Goal: Information Seeking & Learning: Understand process/instructions

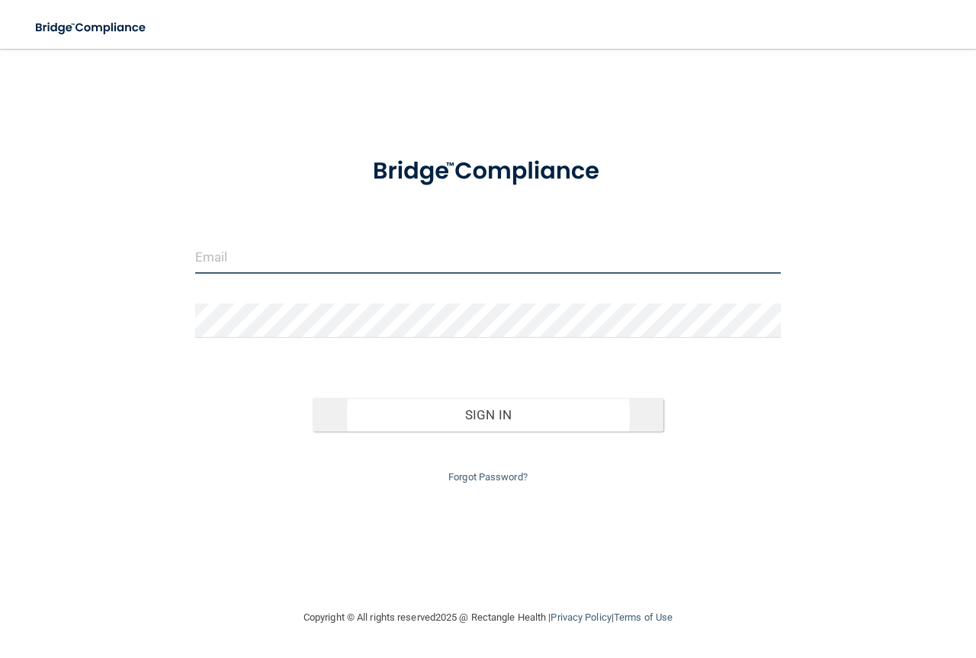
type input "[EMAIL_ADDRESS][DOMAIN_NAME]"
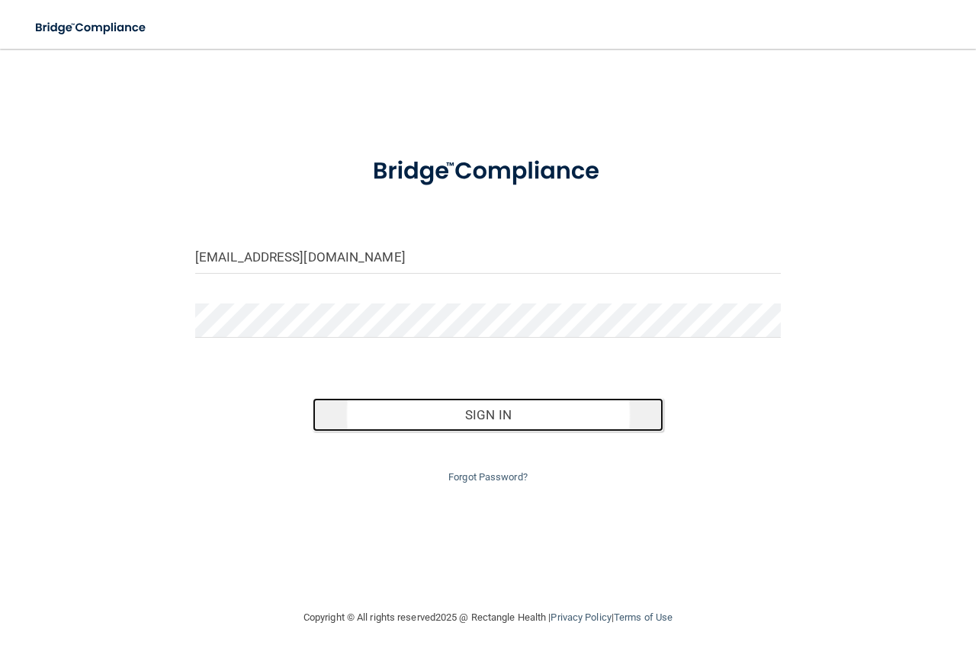
click at [476, 406] on button "Sign In" at bounding box center [488, 415] width 351 height 34
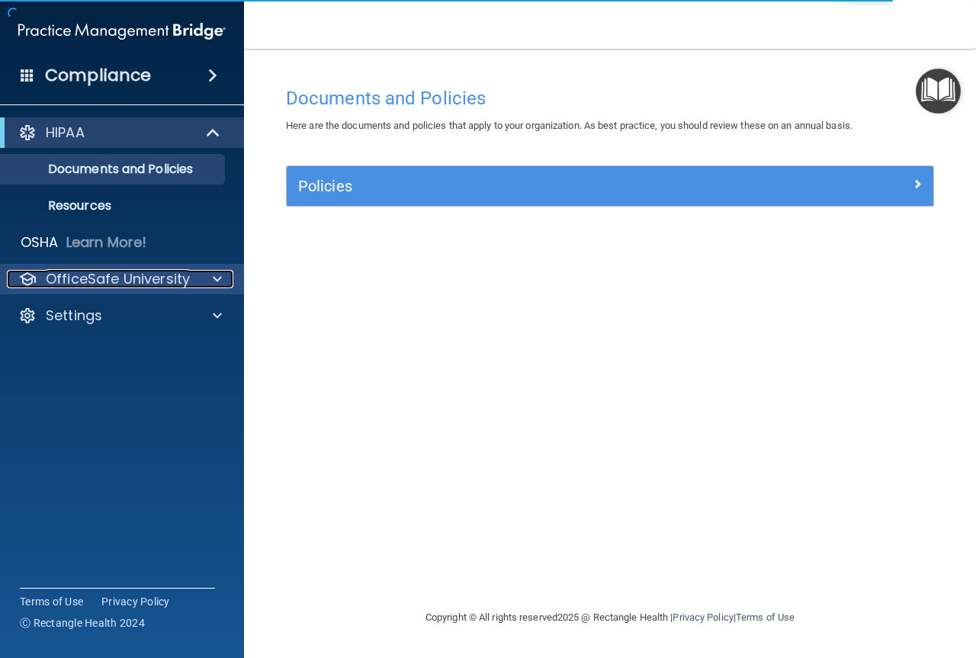
click at [120, 286] on p "OfficeSafe University" at bounding box center [118, 279] width 144 height 18
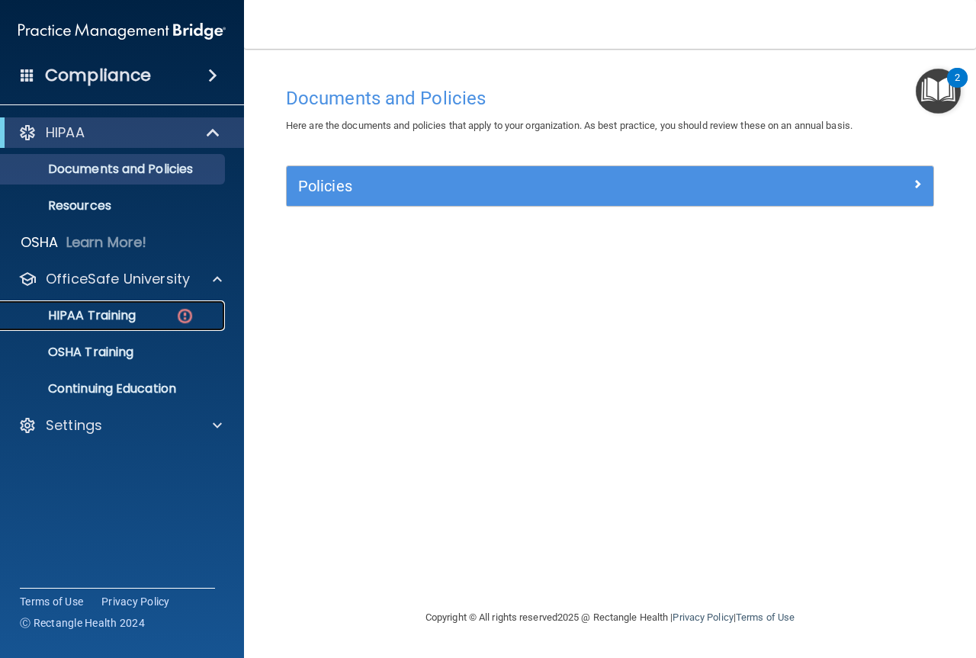
click at [135, 311] on p "HIPAA Training" at bounding box center [73, 315] width 126 height 15
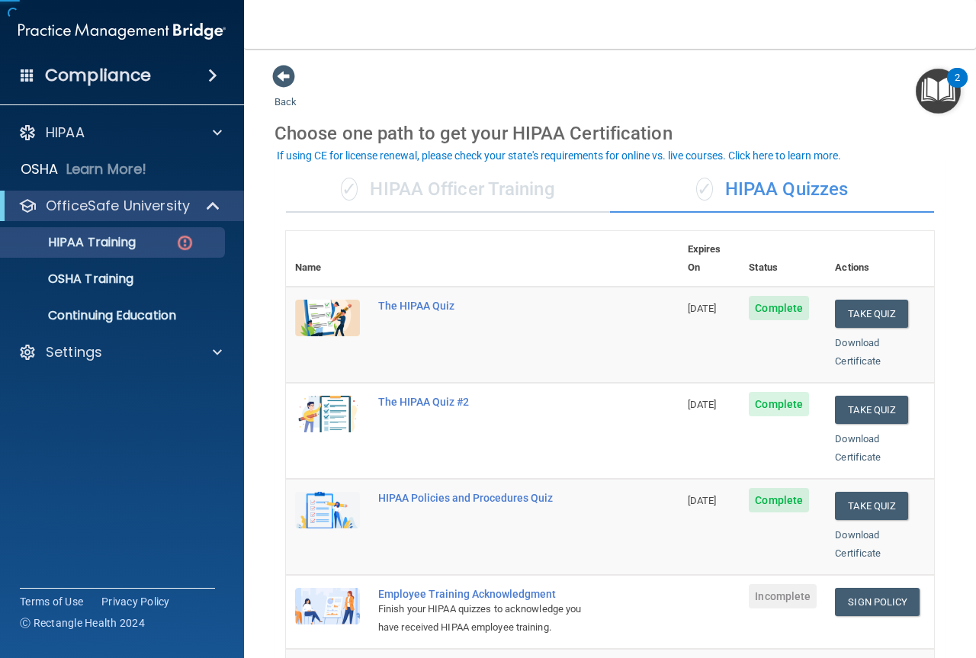
click at [477, 177] on div "✓ HIPAA Officer Training" at bounding box center [448, 190] width 324 height 46
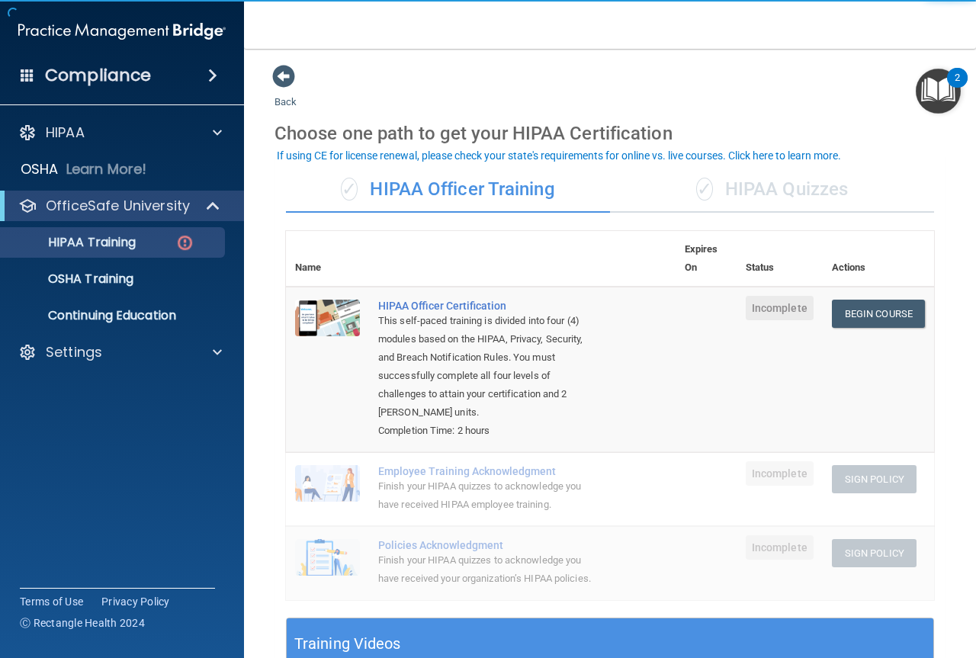
click at [723, 184] on div "✓ HIPAA Quizzes" at bounding box center [772, 190] width 324 height 46
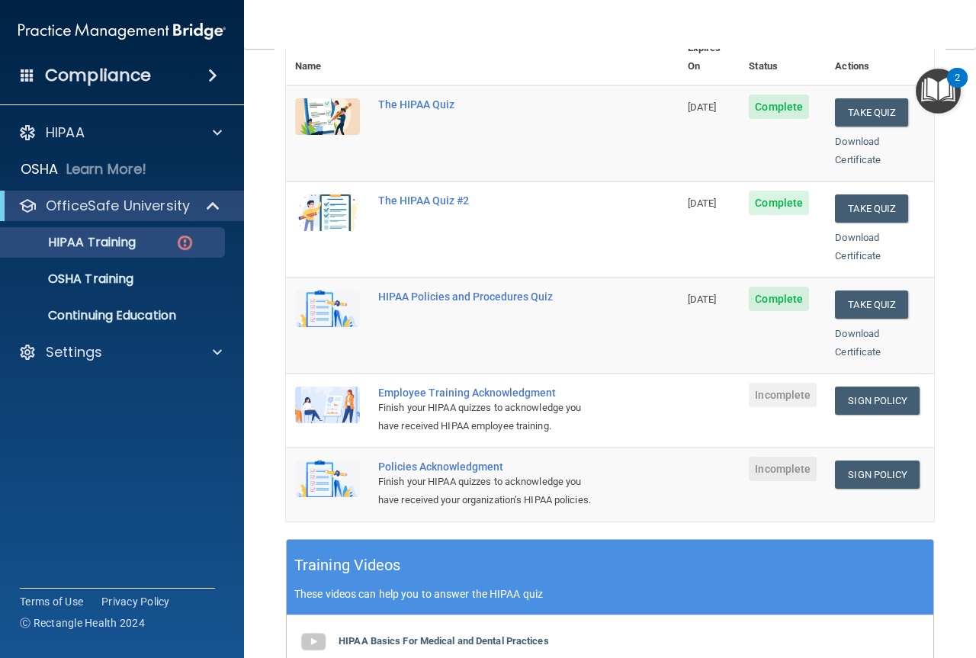
scroll to position [210, 0]
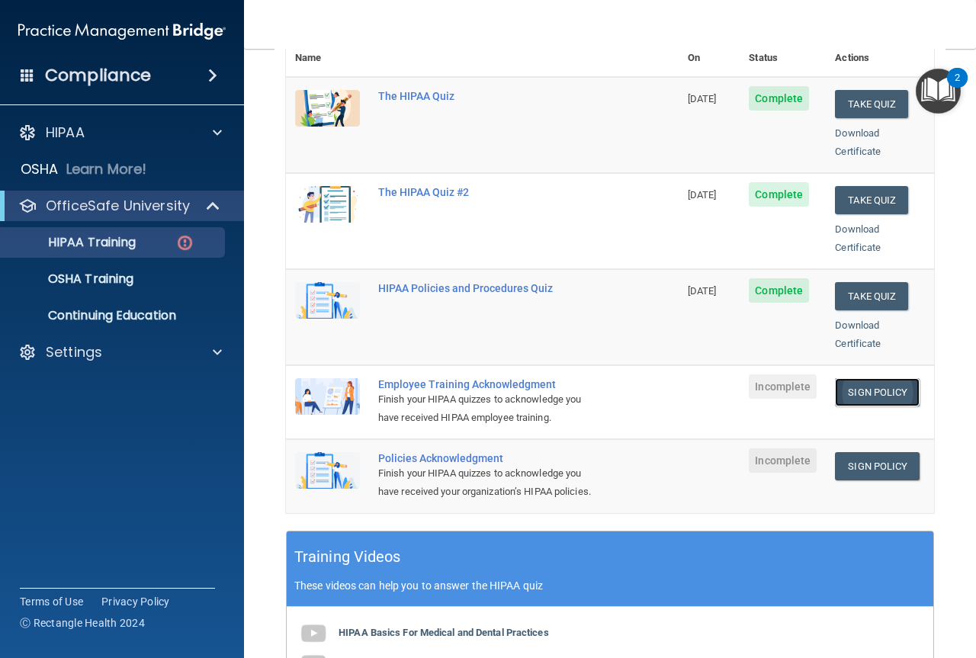
click at [849, 378] on link "Sign Policy" at bounding box center [877, 392] width 85 height 28
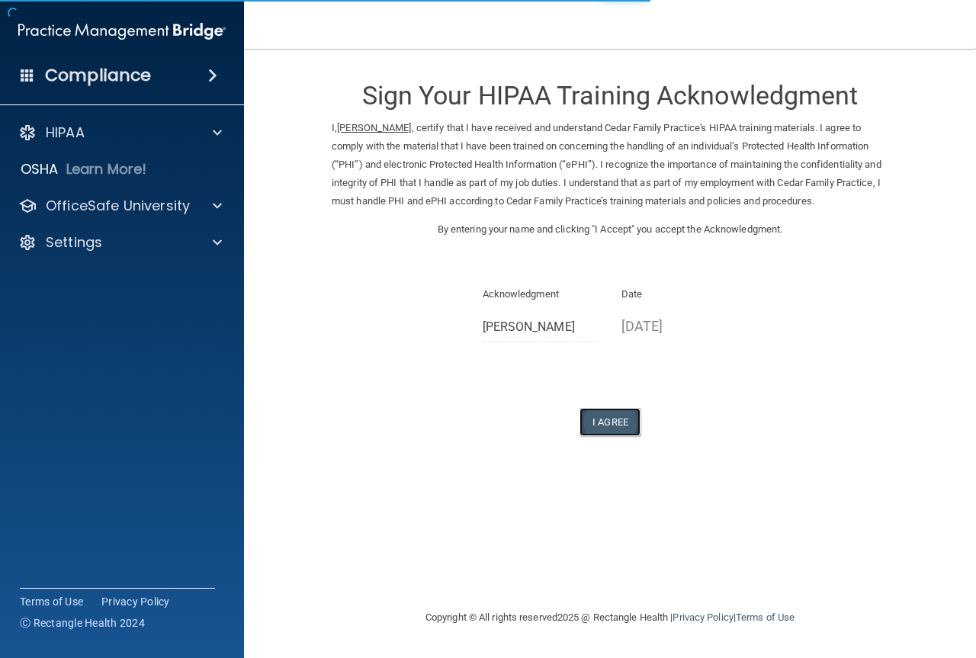
click at [598, 417] on button "I Agree" at bounding box center [609, 422] width 61 height 28
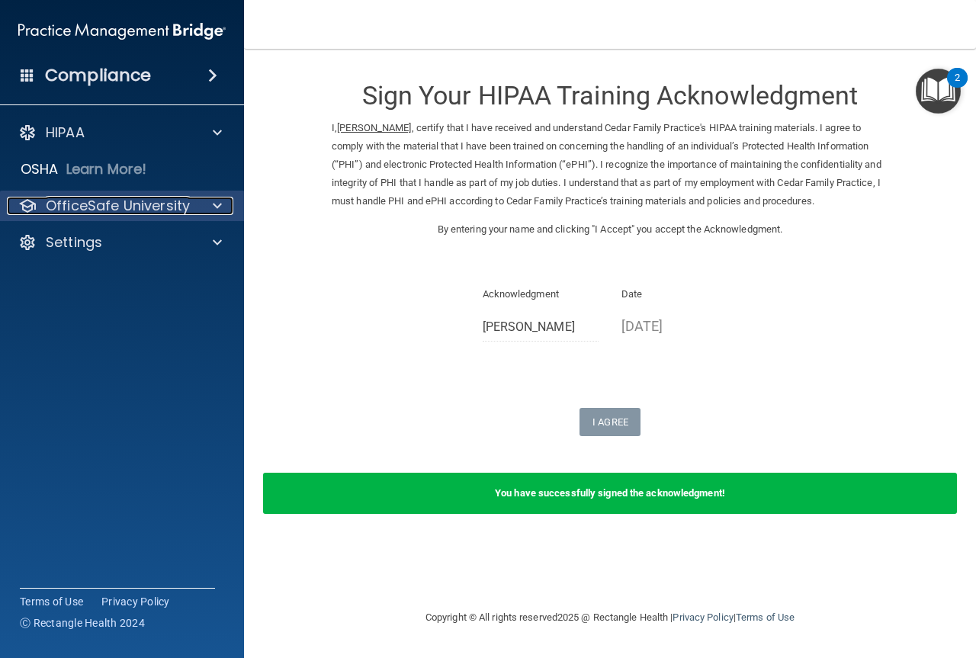
click at [187, 209] on p "OfficeSafe University" at bounding box center [118, 206] width 144 height 18
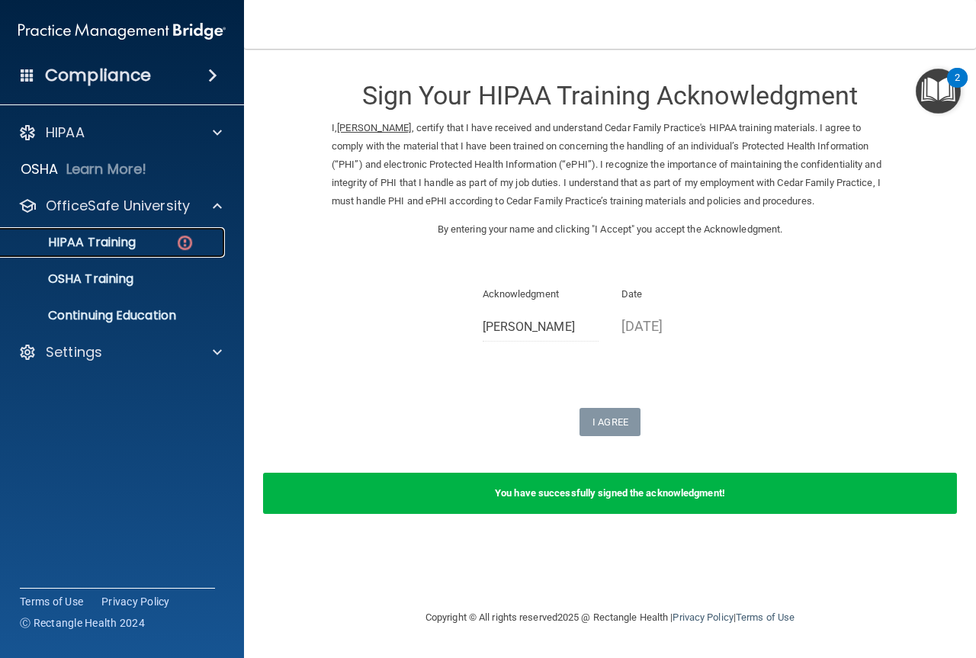
click at [186, 239] on img at bounding box center [184, 242] width 19 height 19
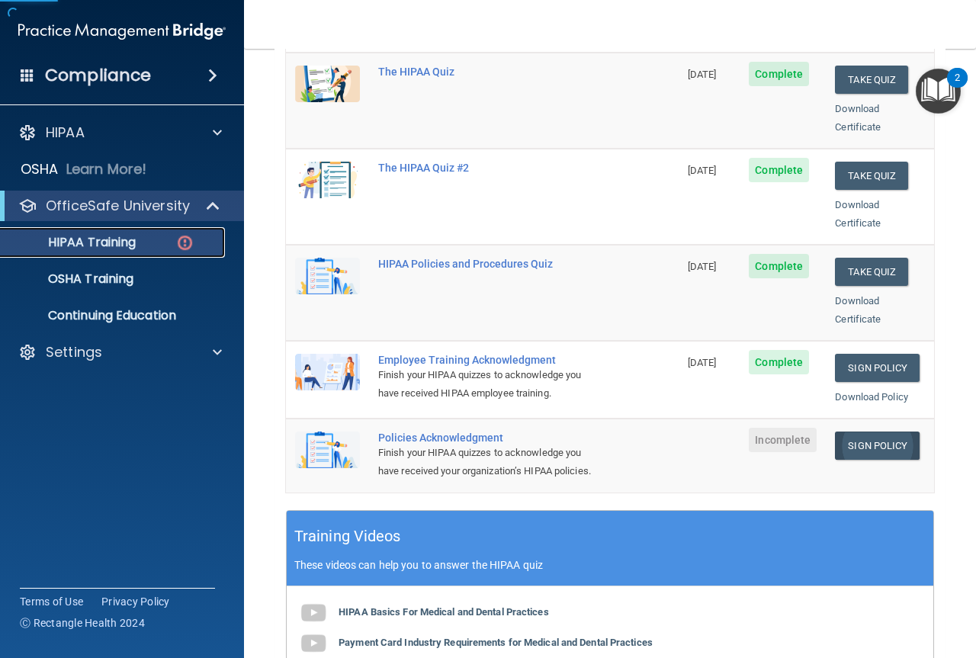
scroll to position [248, 0]
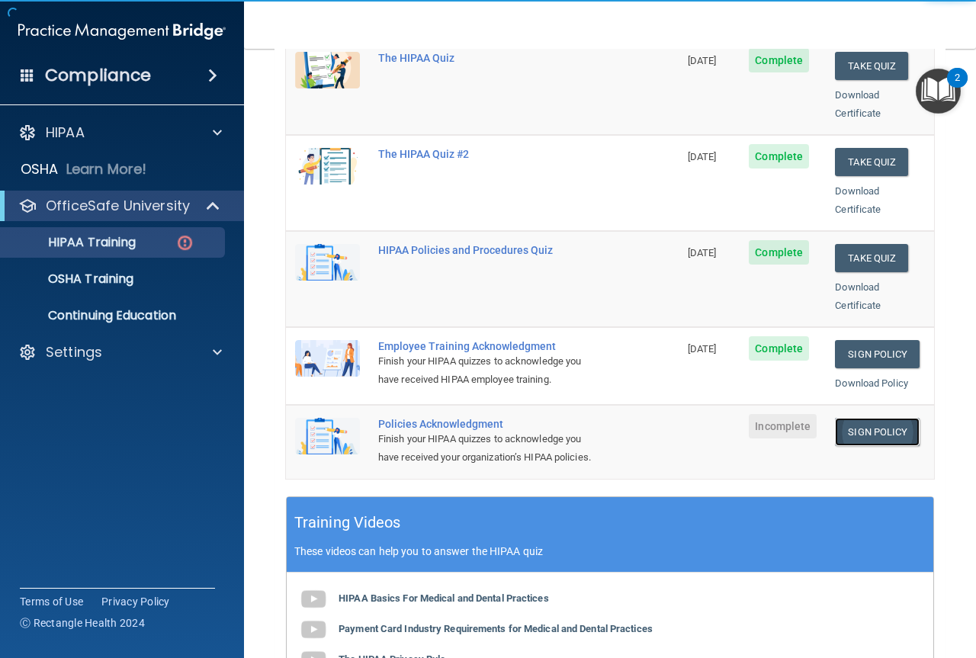
click at [856, 424] on link "Sign Policy" at bounding box center [877, 432] width 85 height 28
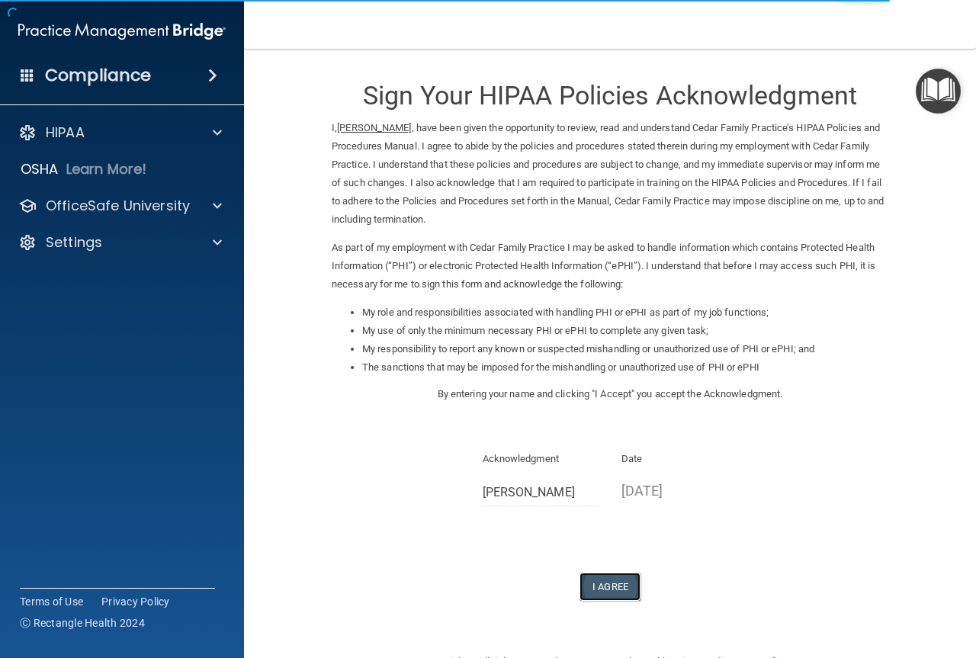
click at [590, 584] on button "I Agree" at bounding box center [609, 586] width 61 height 28
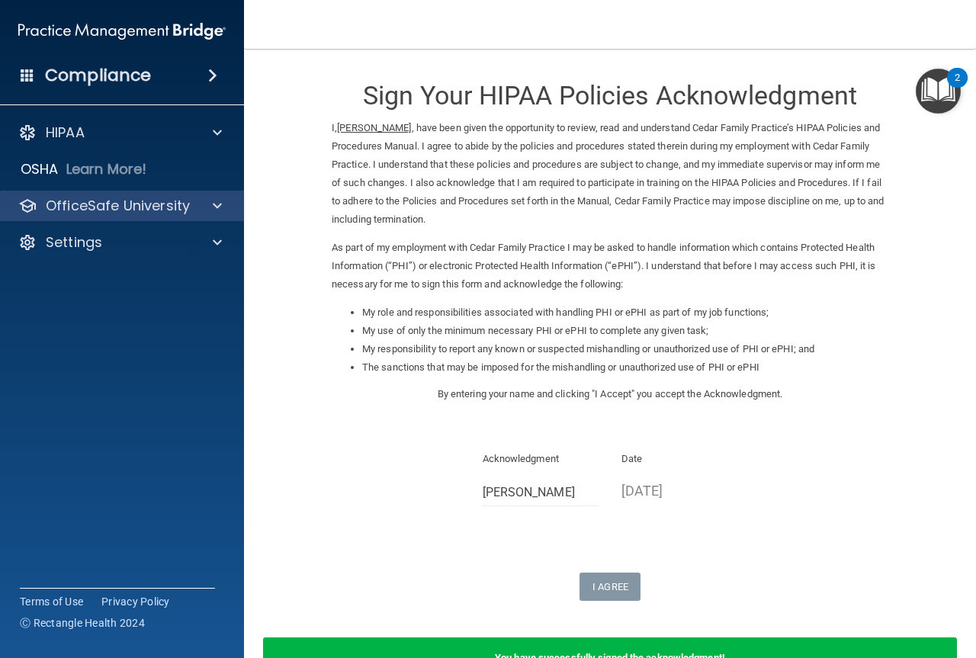
click at [93, 199] on div "OfficeSafe University" at bounding box center [122, 206] width 245 height 30
click at [156, 212] on p "OfficeSafe University" at bounding box center [118, 206] width 144 height 18
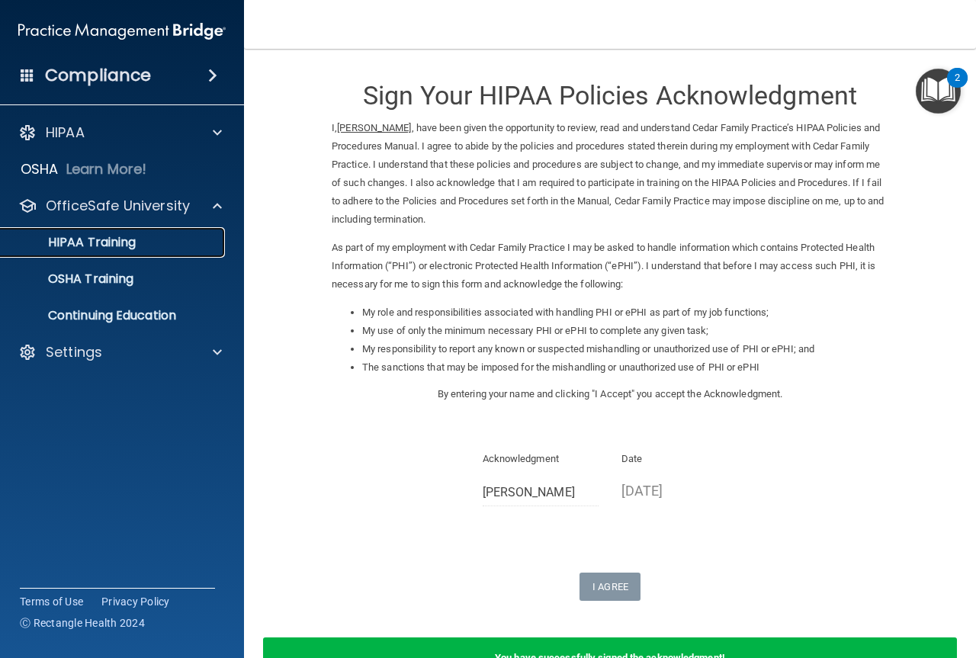
click at [108, 235] on p "HIPAA Training" at bounding box center [73, 242] width 126 height 15
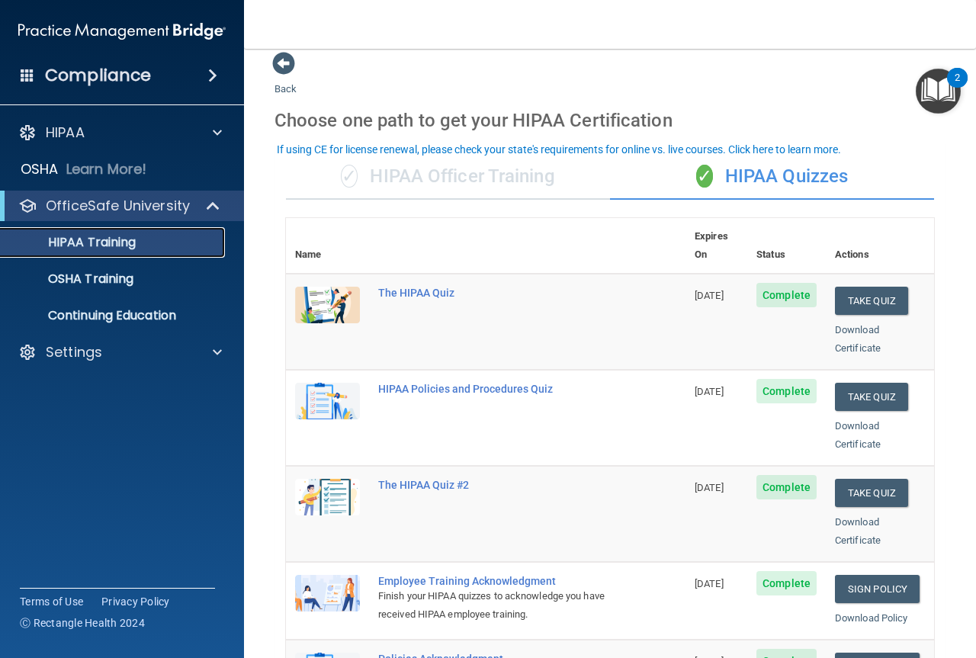
scroll to position [19, 0]
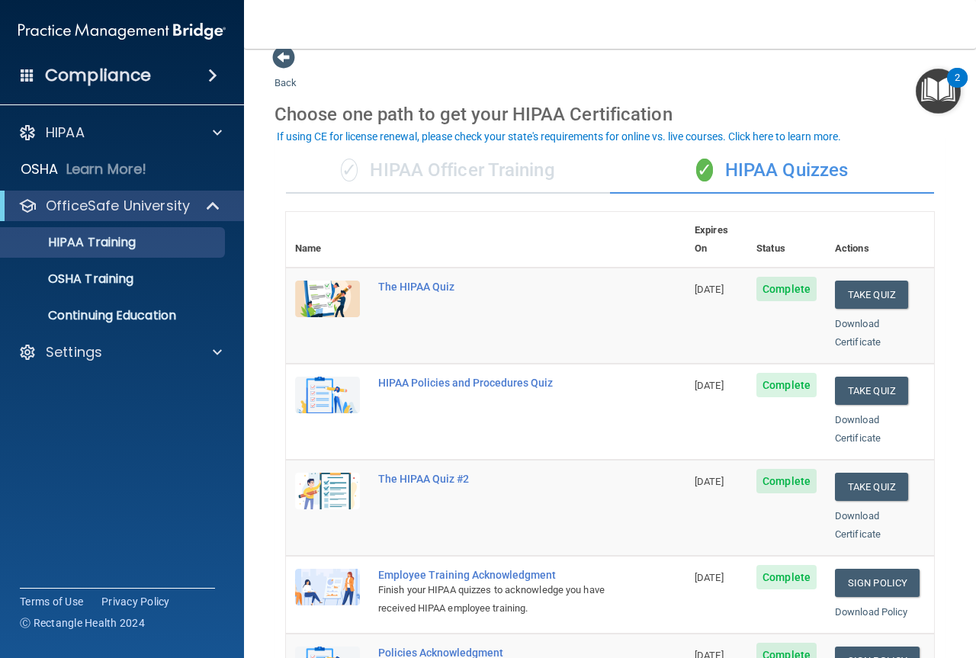
click at [472, 175] on div "✓ HIPAA Officer Training" at bounding box center [448, 171] width 324 height 46
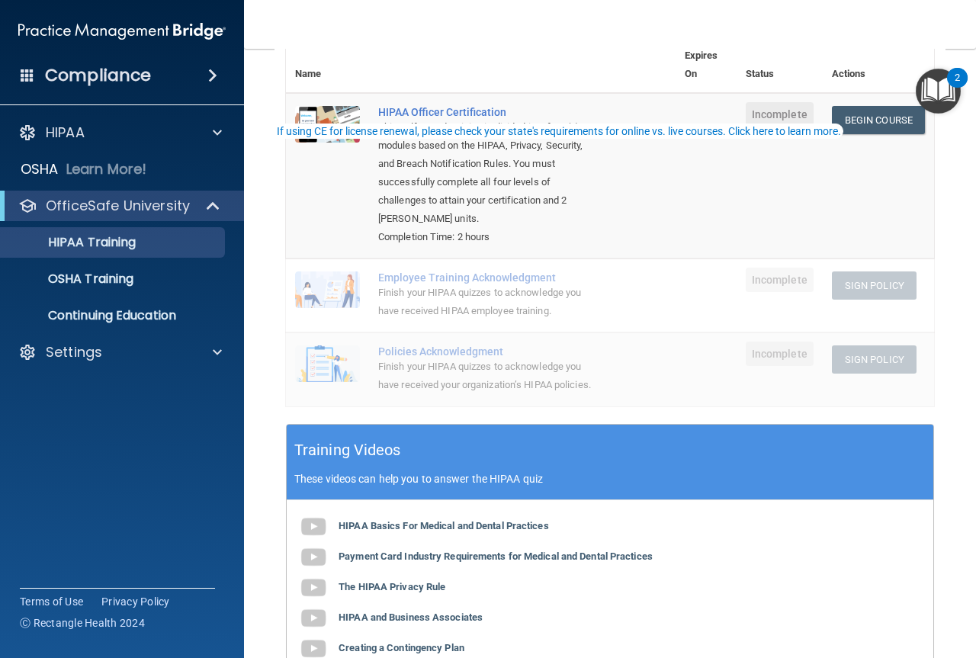
scroll to position [0, 0]
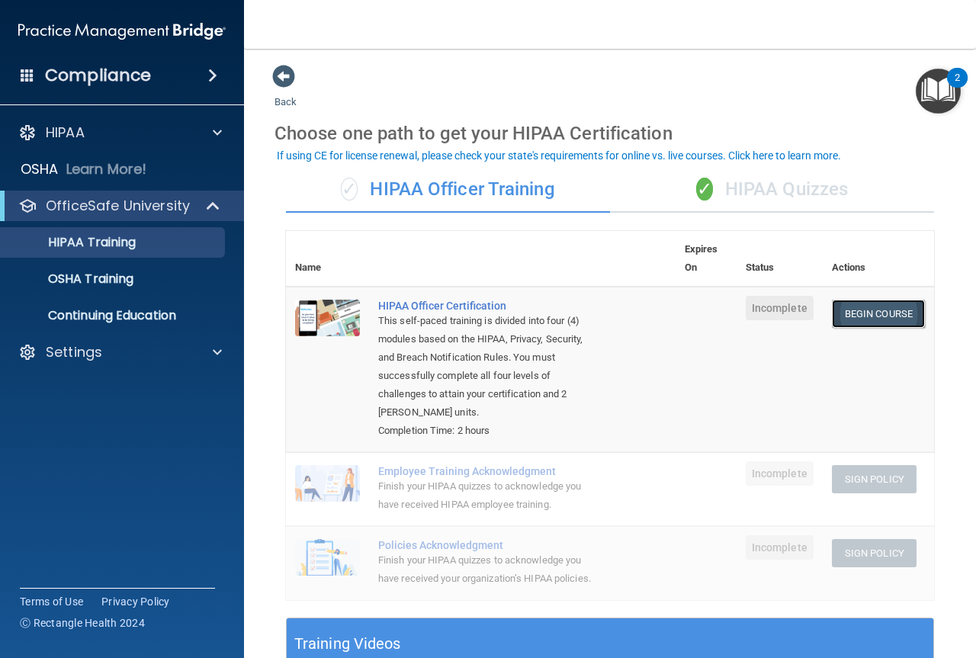
click at [836, 309] on link "Begin Course" at bounding box center [878, 314] width 93 height 28
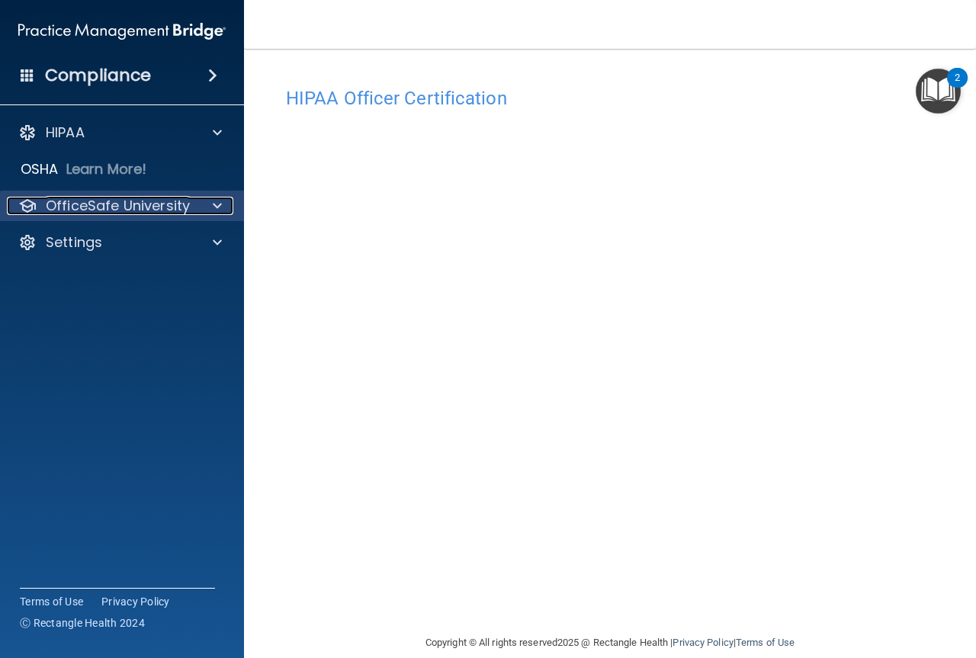
click at [200, 212] on div at bounding box center [215, 206] width 38 height 18
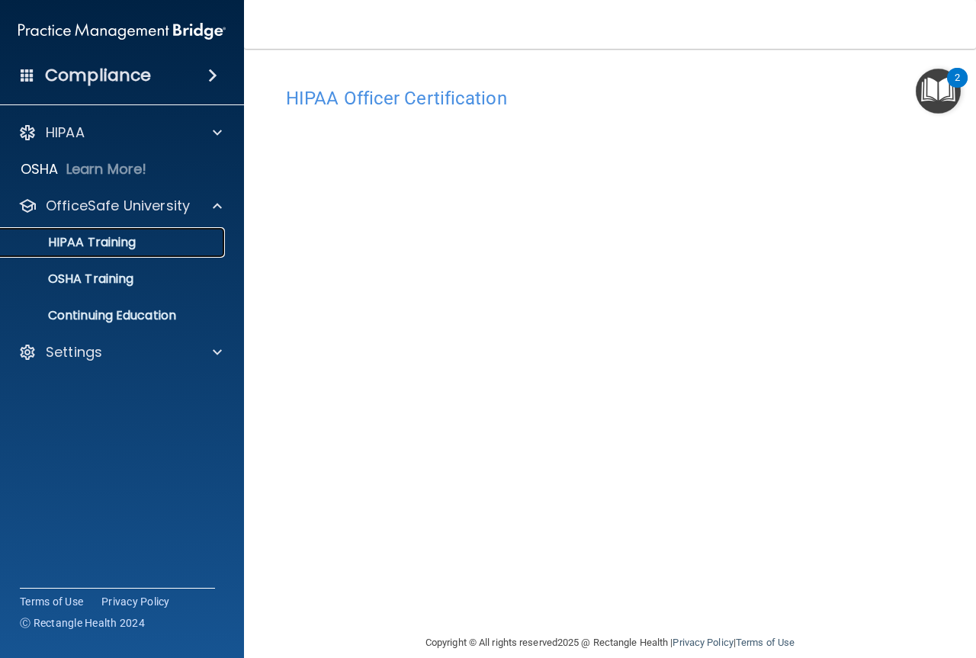
click at [199, 242] on div "HIPAA Training" at bounding box center [114, 242] width 208 height 15
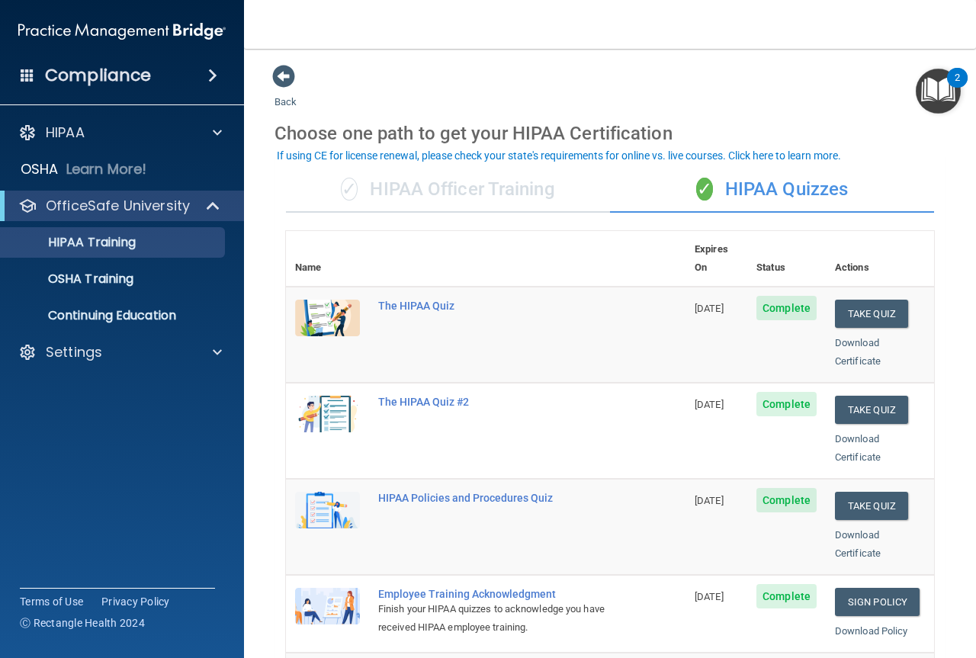
click at [397, 207] on div "✓ HIPAA Officer Training" at bounding box center [448, 190] width 324 height 46
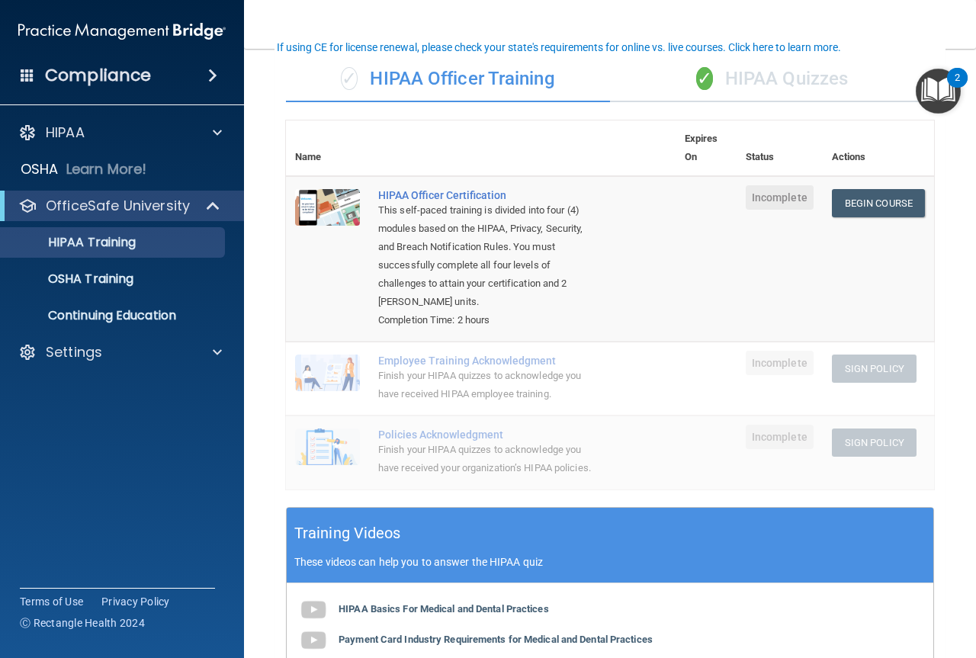
scroll to position [95, 0]
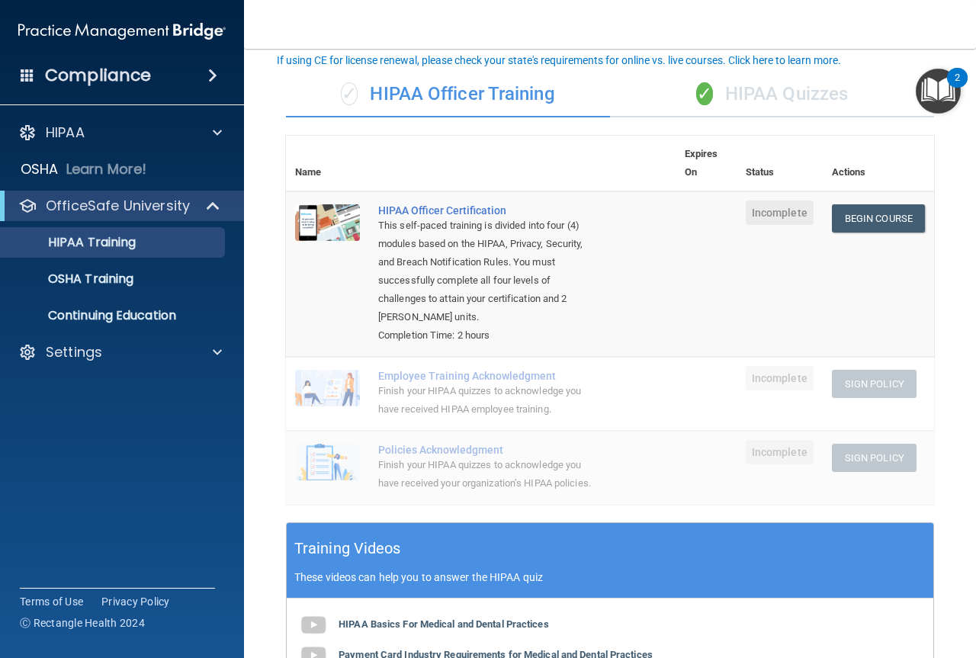
click at [474, 399] on div "Finish your HIPAA quizzes to acknowledge you have received HIPAA employee train…" at bounding box center [488, 400] width 221 height 37
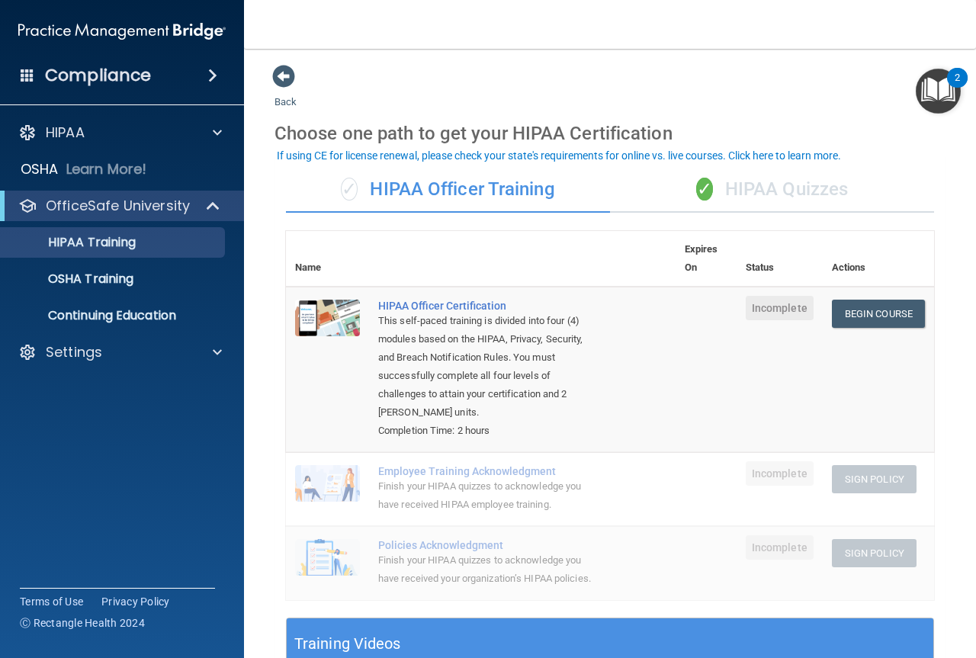
click at [739, 208] on div "✓ HIPAA Quizzes" at bounding box center [772, 190] width 324 height 46
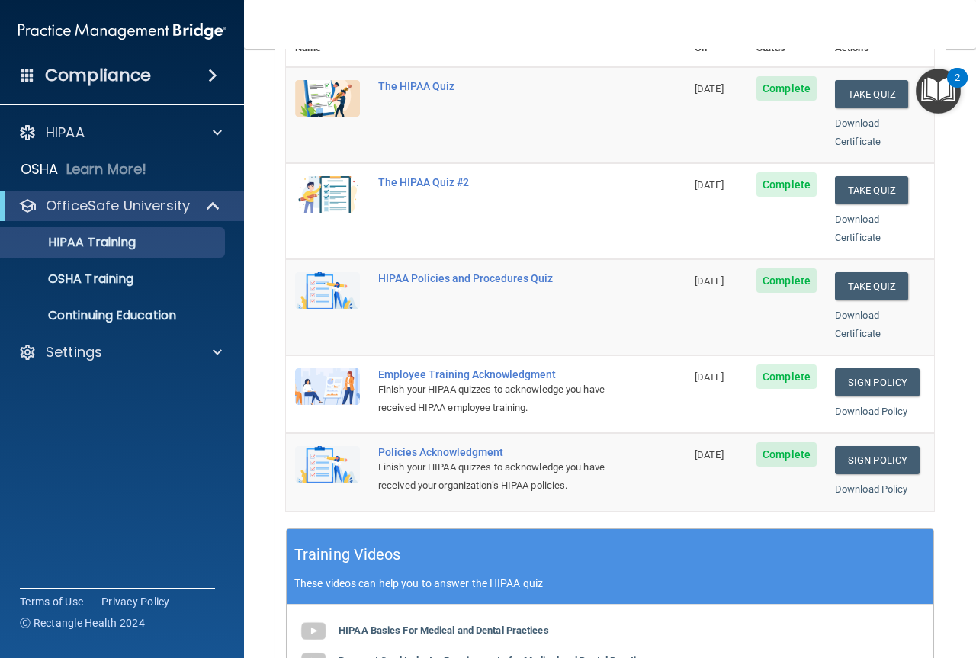
scroll to position [229, 0]
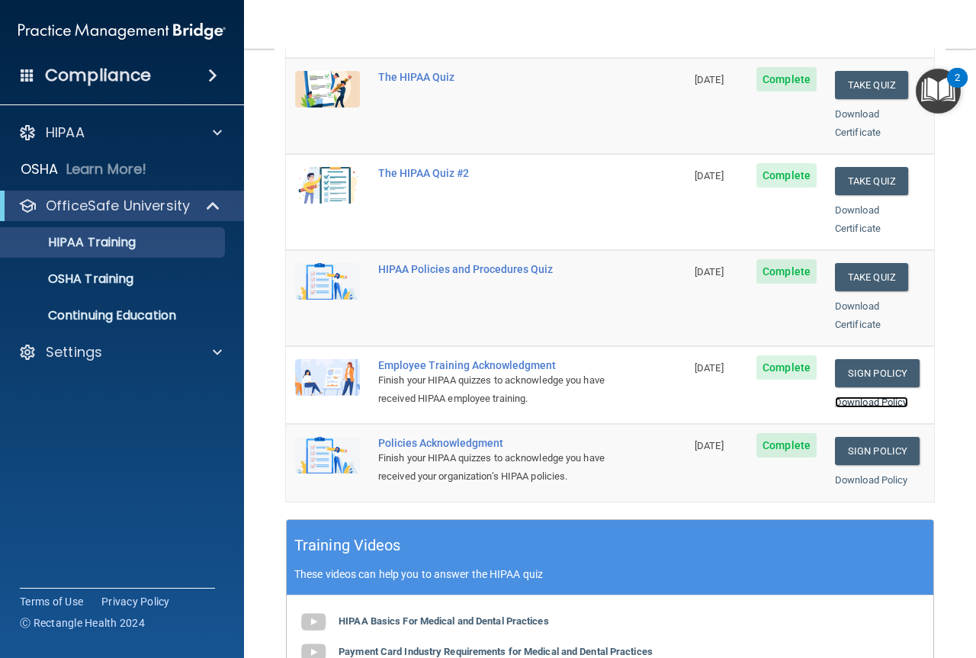
click at [881, 396] on link "Download Policy" at bounding box center [871, 401] width 73 height 11
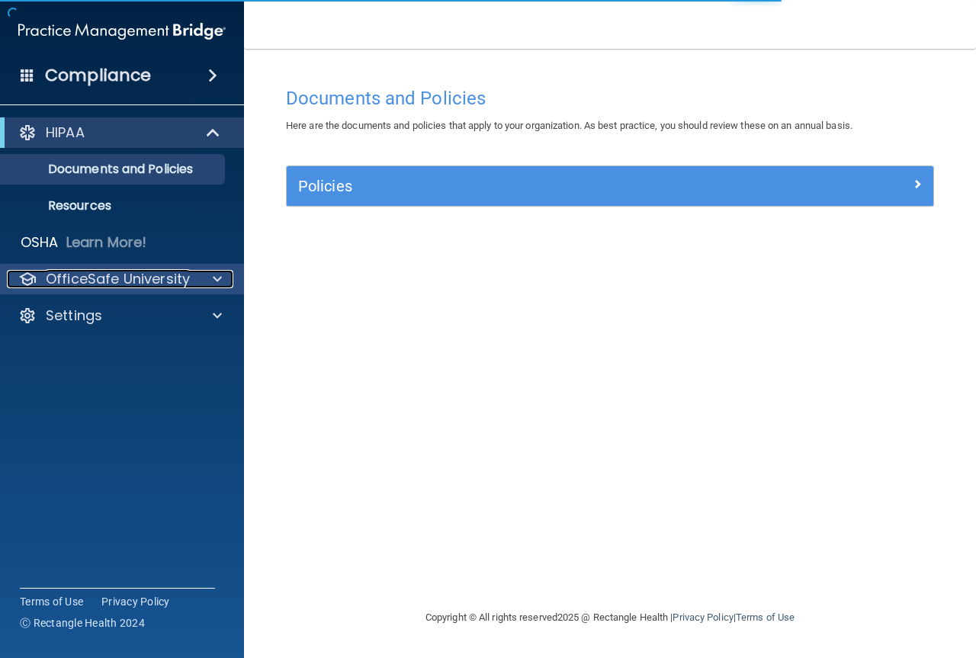
click at [156, 282] on p "OfficeSafe University" at bounding box center [118, 279] width 144 height 18
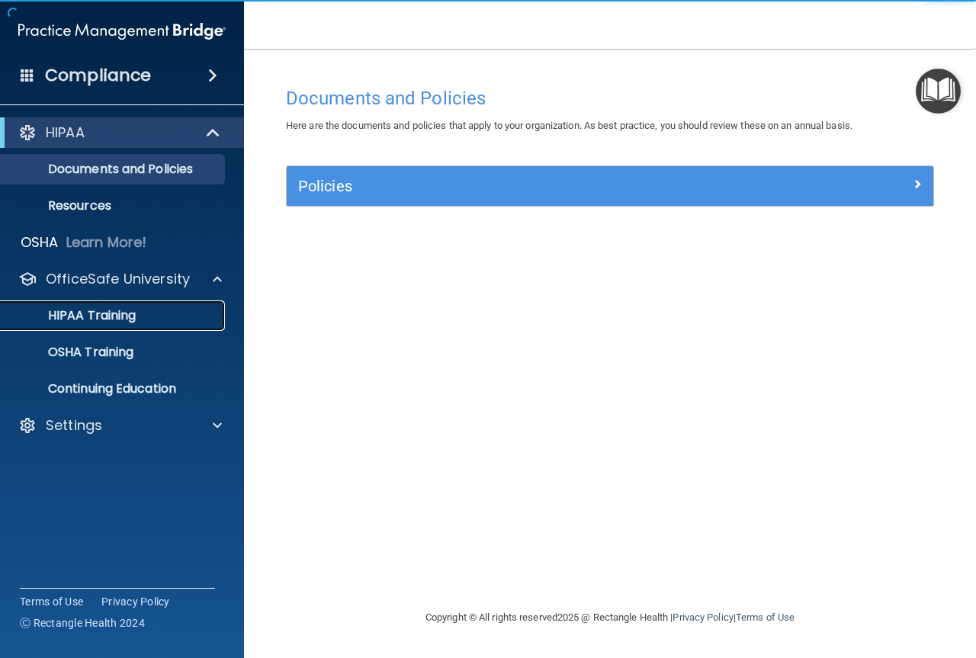
click at [125, 319] on p "HIPAA Training" at bounding box center [73, 315] width 126 height 15
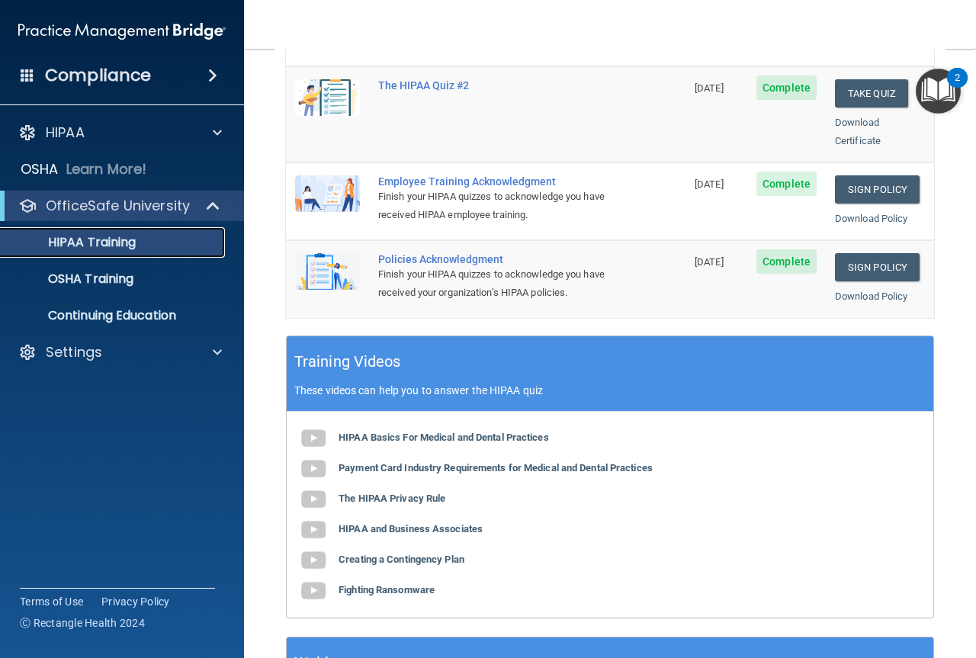
scroll to position [419, 0]
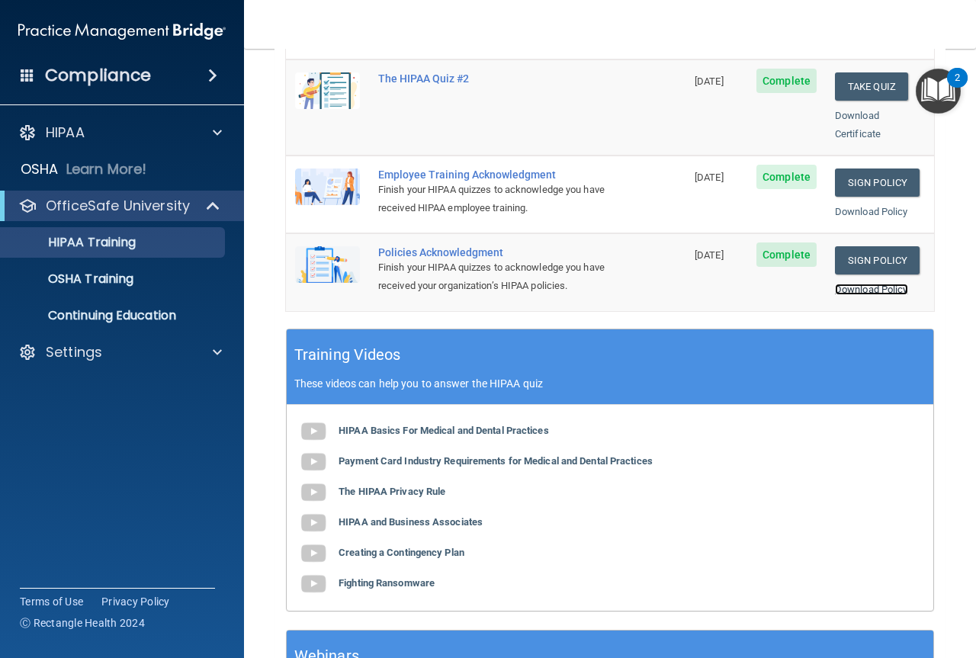
click at [861, 284] on link "Download Policy" at bounding box center [871, 289] width 73 height 11
